Goal: Task Accomplishment & Management: Complete application form

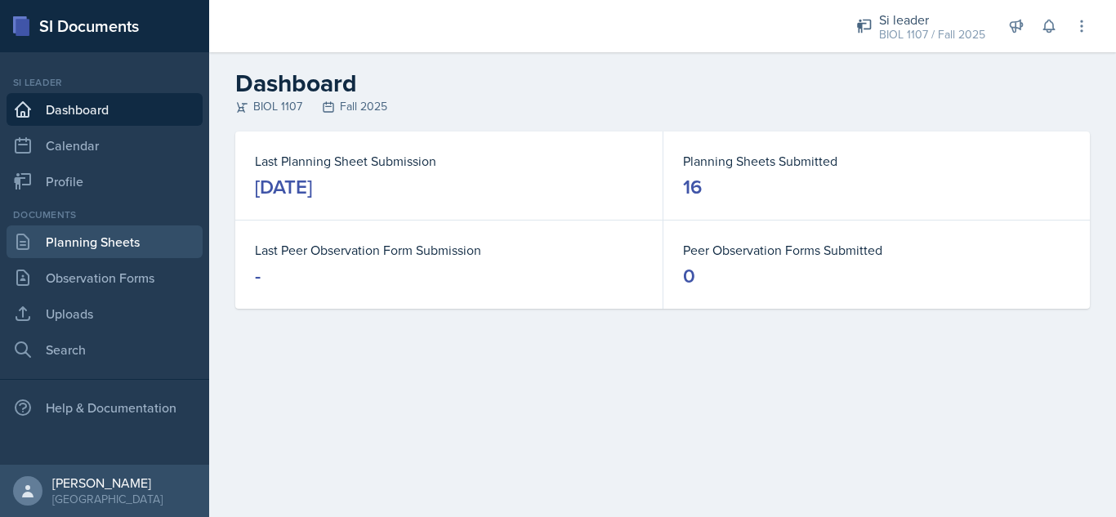
click at [142, 239] on link "Planning Sheets" at bounding box center [105, 242] width 196 height 33
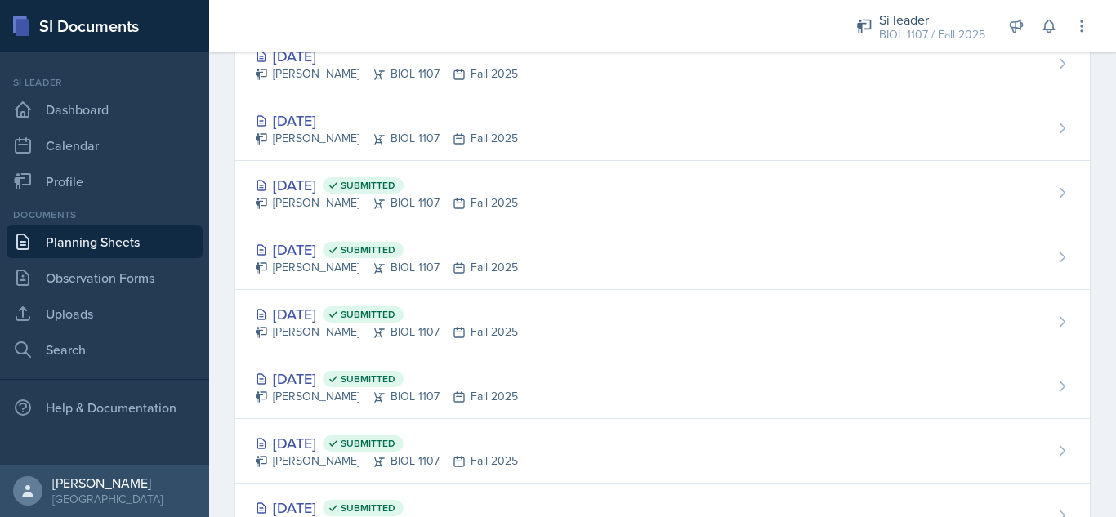
scroll to position [701, 0]
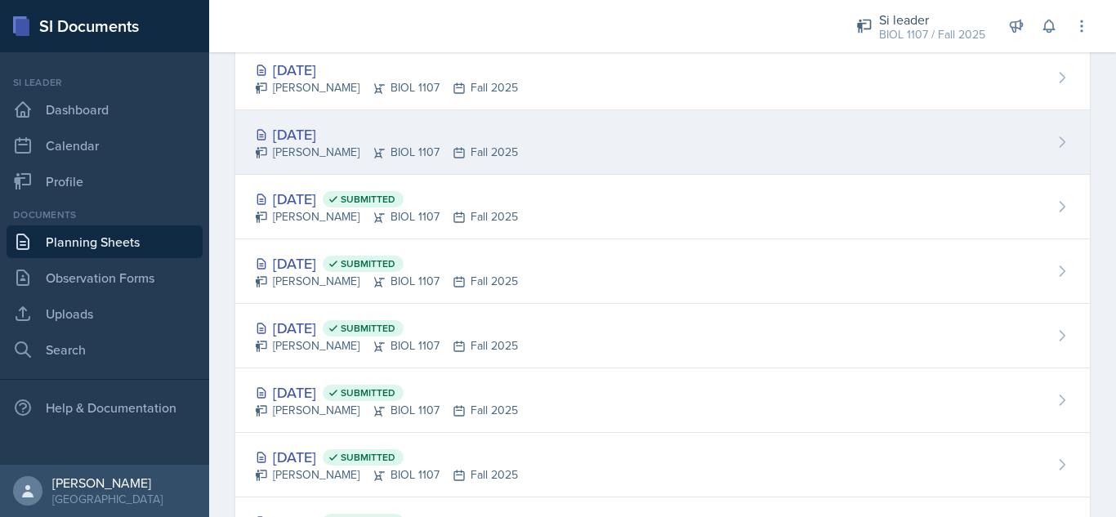
click at [593, 140] on div "[DATE] [PERSON_NAME] BIOL 1107 Fall 2025" at bounding box center [662, 142] width 855 height 65
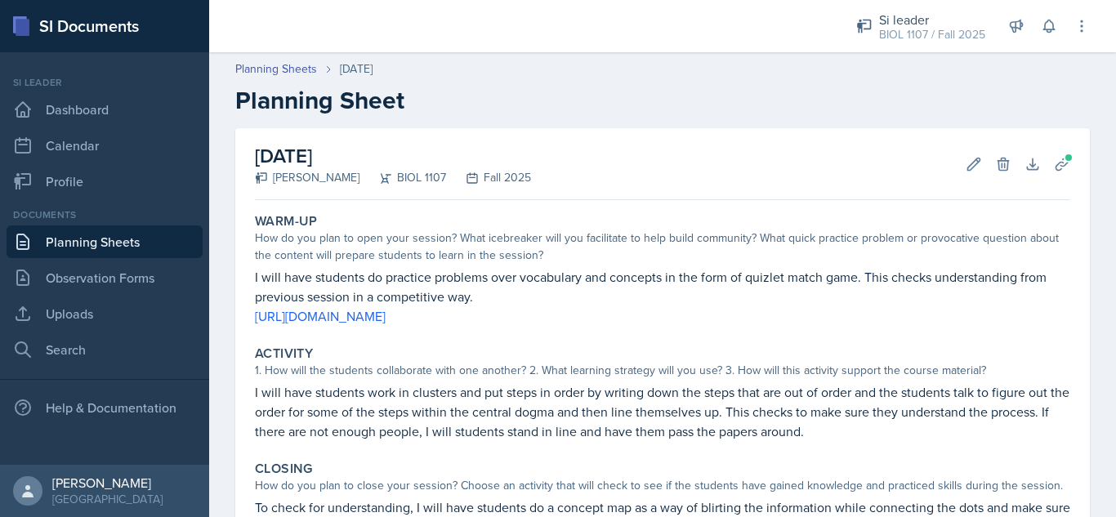
scroll to position [208, 0]
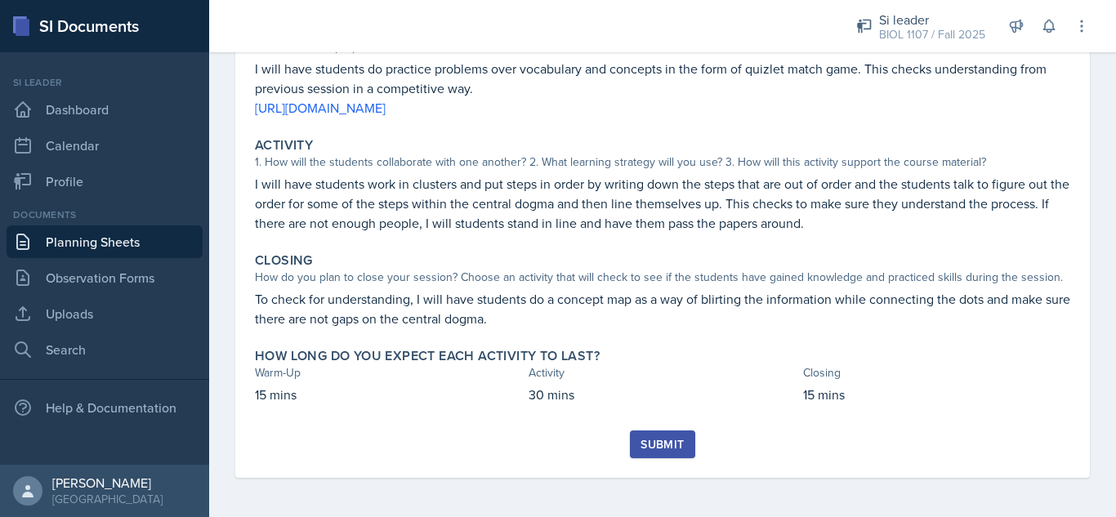
click at [654, 448] on div "Submit" at bounding box center [662, 444] width 43 height 13
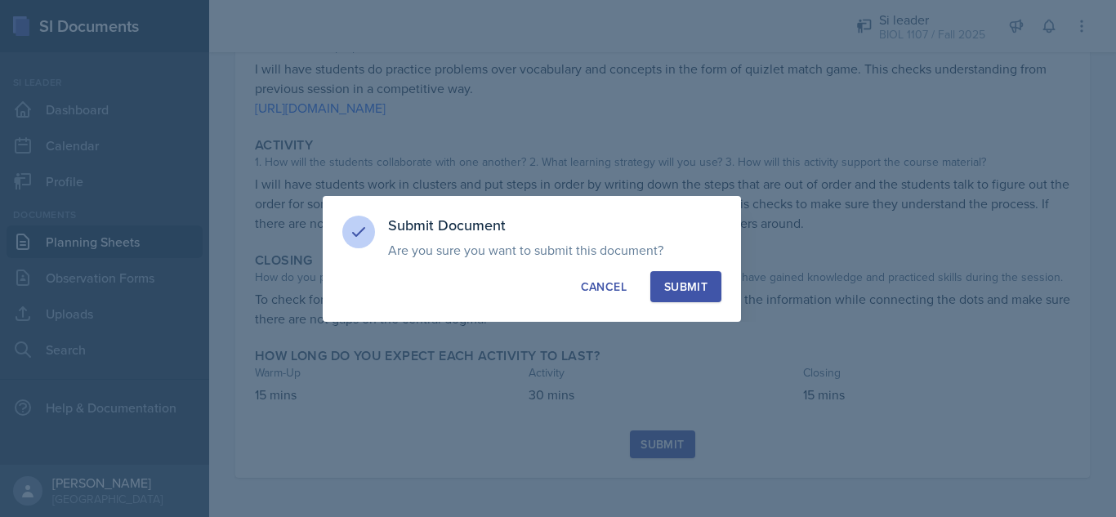
click at [683, 284] on div "Submit" at bounding box center [685, 287] width 43 height 16
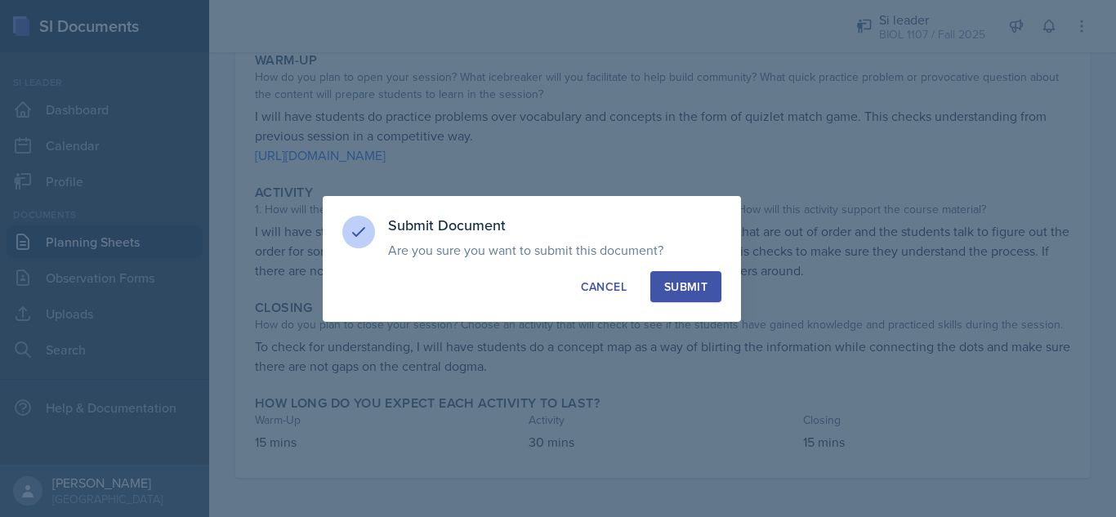
scroll to position [161, 0]
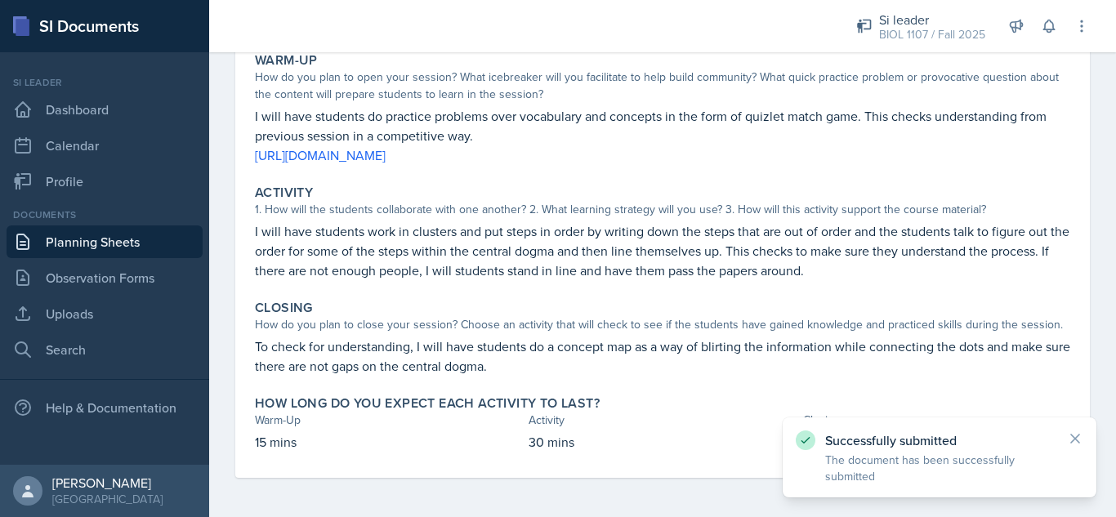
click at [94, 244] on link "Planning Sheets" at bounding box center [105, 242] width 196 height 33
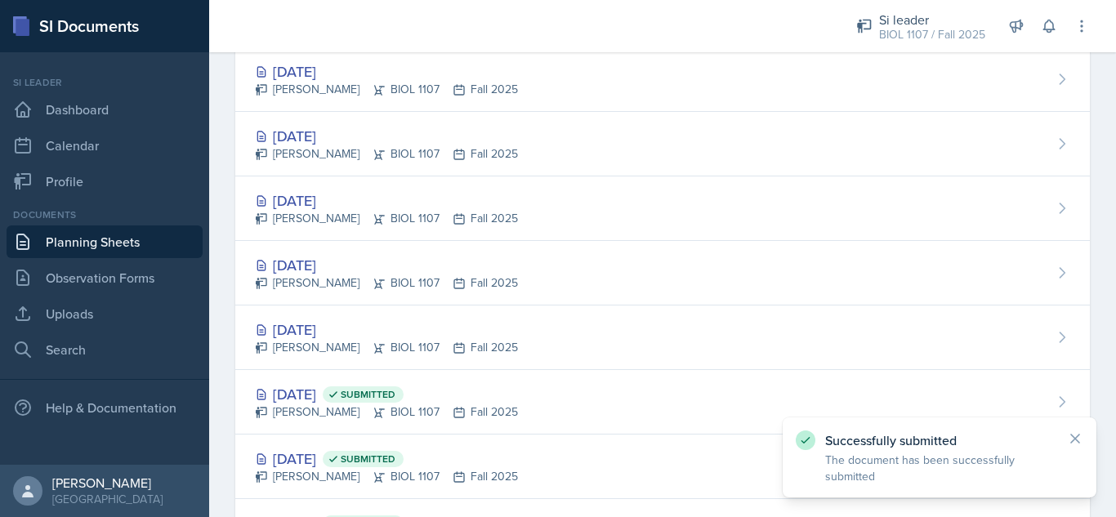
scroll to position [452, 0]
